Goal: Information Seeking & Learning: Learn about a topic

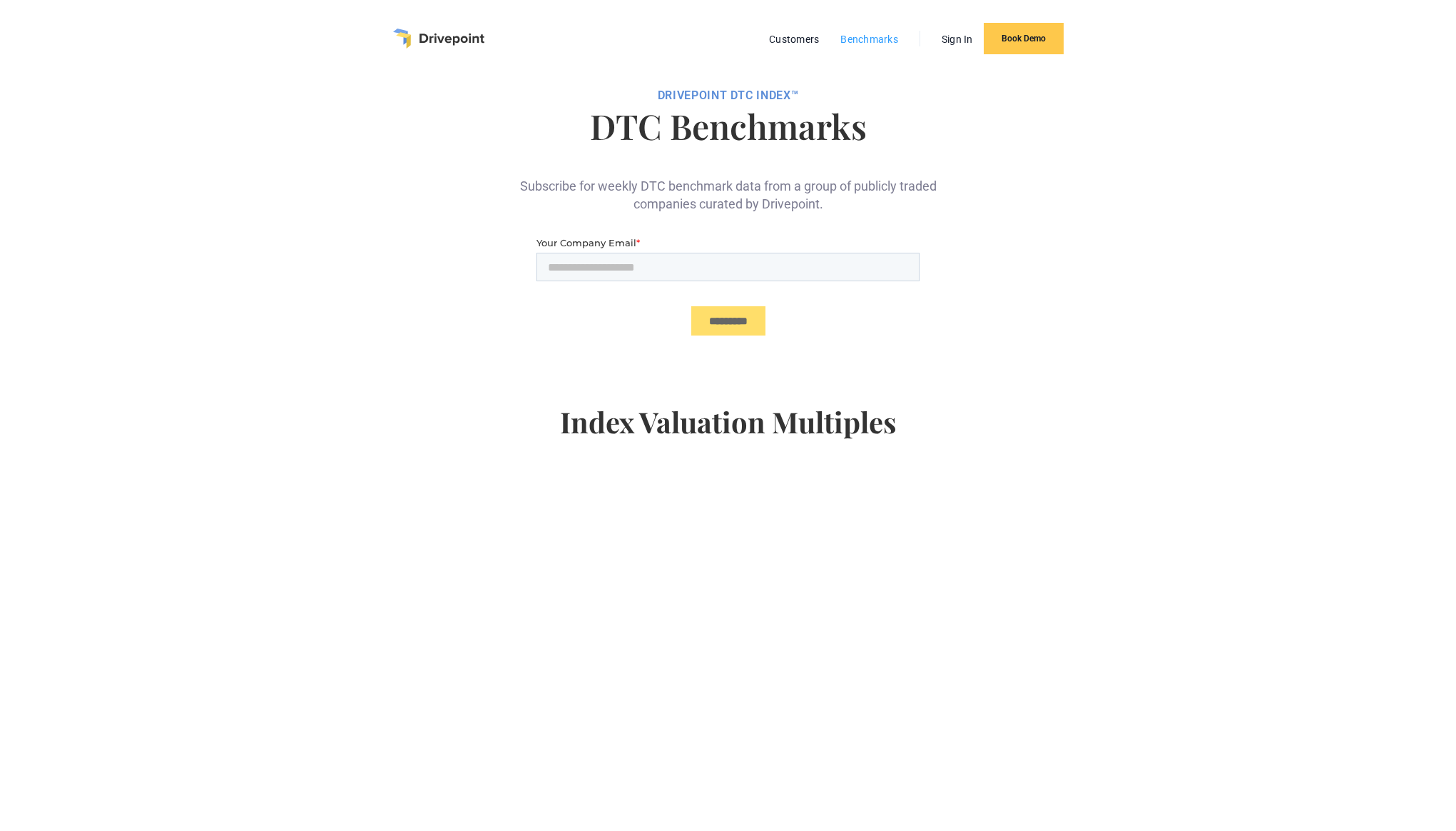
click at [865, 33] on link "Benchmarks" at bounding box center [869, 39] width 72 height 19
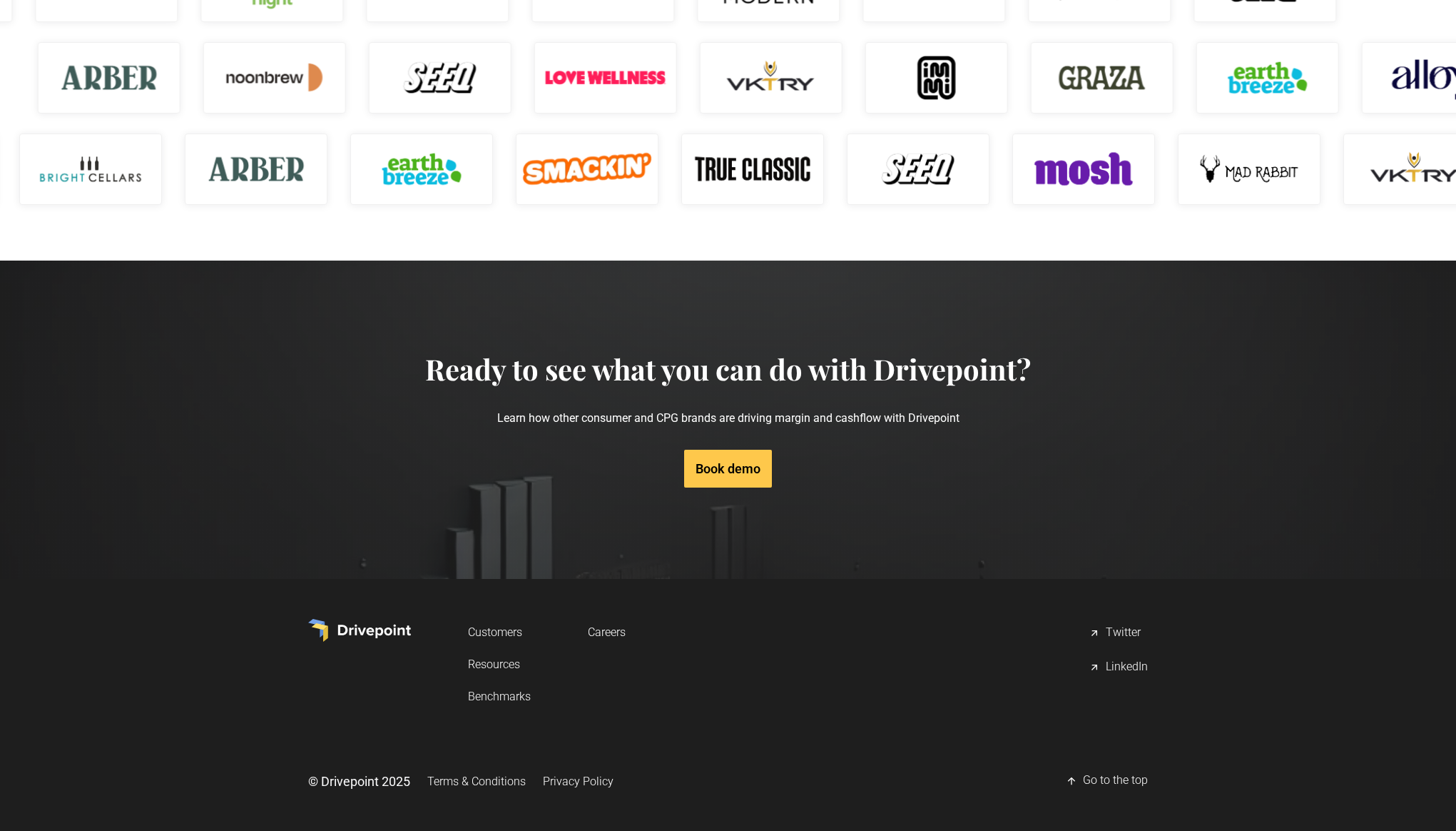
scroll to position [1994, 0]
